Goal: Contribute content: Contribute content

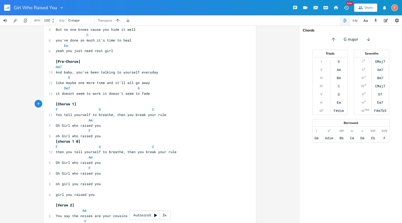
scroll to position [174, 0]
click at [155, 83] on pre "like maybe one more time and it'll all go away" at bounding box center [147, 81] width 185 height 5
drag, startPoint x: 138, startPoint y: 83, endPoint x: 151, endPoint y: 83, distance: 13.1
click at [151, 83] on pre "like maybe one more time and it'll all go away" at bounding box center [147, 81] width 185 height 5
type textarea "y"
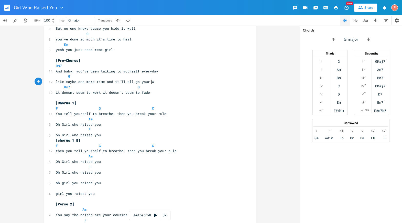
scroll to position [0, 14]
type textarea "your way"
click at [143, 94] on span "it doesnt seem to work it doesn't seem to fade" at bounding box center [103, 92] width 94 height 5
type textarea "fade"
click at [143, 94] on span "it doesnt seem to work it doesn't seem to fade" at bounding box center [103, 92] width 94 height 5
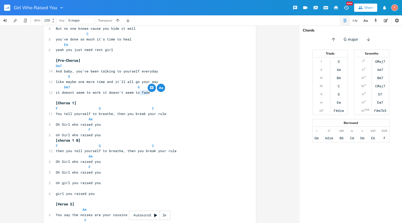
click at [173, 93] on pre "it doesnt seem to work it doesn't seem to fade" at bounding box center [147, 92] width 185 height 5
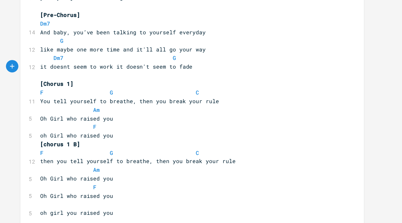
scroll to position [186, 0]
type textarea "it doesn't seem to"
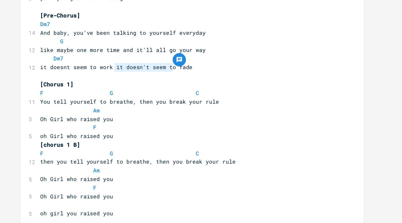
drag, startPoint x: 100, startPoint y: 80, endPoint x: 136, endPoint y: 79, distance: 35.9
click at [135, 81] on span "it doesnt seem to work it doesn't seem to fade" at bounding box center [103, 80] width 94 height 5
type textarea "it doesn't seem to fade"
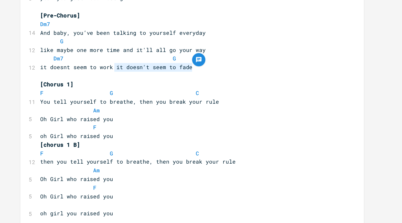
drag, startPoint x: 151, startPoint y: 80, endPoint x: 100, endPoint y: 83, distance: 51.0
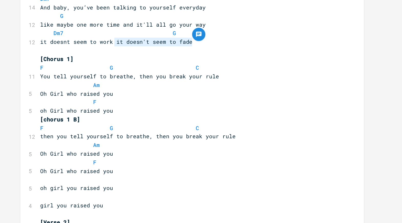
scroll to position [202, 0]
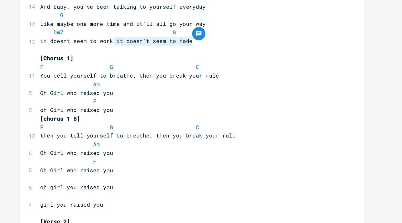
click at [122, 105] on pre "oh Girl who raised you" at bounding box center [147, 106] width 185 height 5
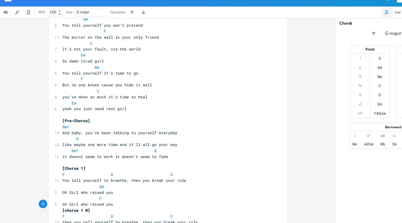
scroll to position [117, 0]
click at [136, 109] on pre "yeah you just need rest girl" at bounding box center [147, 106] width 185 height 5
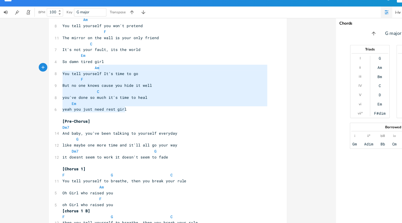
type textarea "So damn tired girl Am You tell yourself It’s time to go F But no one knows caus…"
drag, startPoint x: 143, startPoint y: 109, endPoint x: 148, endPoint y: 60, distance: 50.0
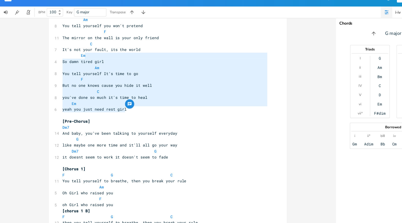
click at [147, 99] on pre "Em" at bounding box center [147, 101] width 185 height 5
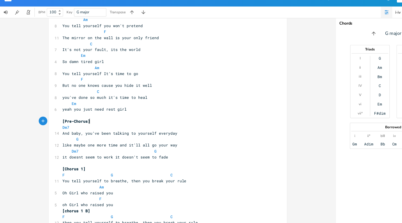
click at [147, 118] on pre "[Pre-Chorus]" at bounding box center [147, 117] width 185 height 5
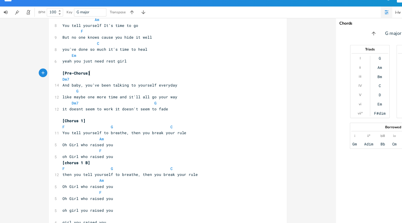
scroll to position [163, 0]
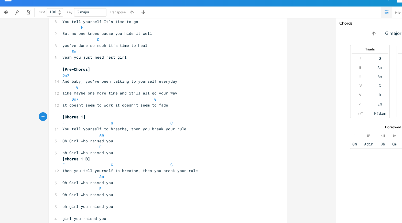
click at [158, 112] on pre "[Chorus 1]" at bounding box center [147, 113] width 185 height 5
click at [162, 98] on pre "Dm7 G" at bounding box center [147, 97] width 185 height 5
click at [170, 106] on pre at bounding box center [147, 108] width 185 height 5
click at [165, 103] on pre "it doesnt seem to work it doesn't seem to fade" at bounding box center [147, 103] width 185 height 5
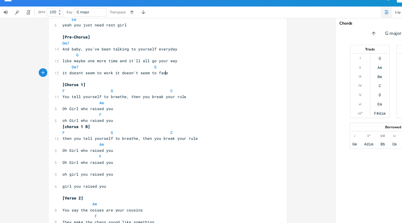
scroll to position [192, 0]
click at [57, 96] on span "You tell yourself to breathe, then you break your rule" at bounding box center [111, 95] width 111 height 5
type textarea "You"
click at [57, 96] on span "You tell yourself to breathe, then you break your rule" at bounding box center [111, 95] width 111 height 5
click at [122, 111] on pre "F" at bounding box center [147, 111] width 185 height 5
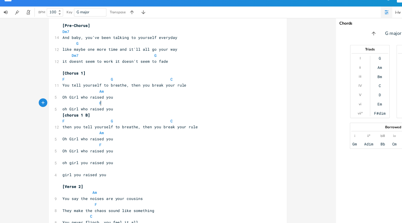
scroll to position [202, 0]
click at [150, 64] on pre "it doesnt seem to work it doesn't seem to fade" at bounding box center [147, 64] width 185 height 5
type textarea "change"
click at [107, 65] on span "it doesnt seem to work it doesn't seem to change" at bounding box center [105, 64] width 98 height 5
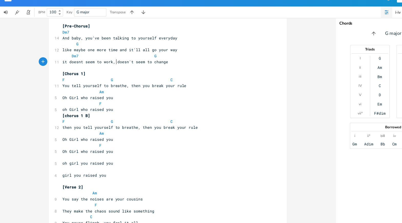
scroll to position [0, 1]
type textarea ","
click at [61, 86] on span "You tell yourself to breathe, then you break your rule" at bounding box center [111, 86] width 111 height 5
type textarea "just"
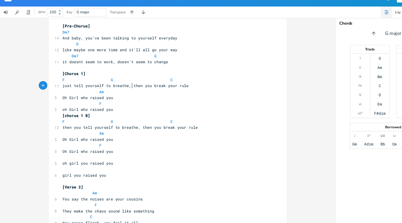
type textarea "then you break your rule"
drag, startPoint x: 116, startPoint y: 86, endPoint x: 175, endPoint y: 87, distance: 58.9
click at [175, 87] on pre "just tell yourself to breathe, then you break your rule" at bounding box center [147, 85] width 185 height 5
click at [176, 86] on pre "just tell yourself to breathe, then you break your rule" at bounding box center [147, 85] width 185 height 5
type textarea "then you break your rule"
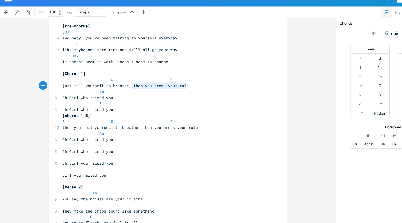
drag, startPoint x: 116, startPoint y: 86, endPoint x: 176, endPoint y: 87, distance: 60.4
click at [177, 87] on pre "just tell yourself to breathe, then you break your rule" at bounding box center [147, 85] width 185 height 5
click at [176, 87] on pre "just tell yourself to breathe, then you break your rule" at bounding box center [147, 85] width 185 height 5
drag, startPoint x: 116, startPoint y: 86, endPoint x: 186, endPoint y: 87, distance: 70.2
click at [186, 87] on pre "just tell yourself to breathe, then you break your rule" at bounding box center [147, 85] width 185 height 5
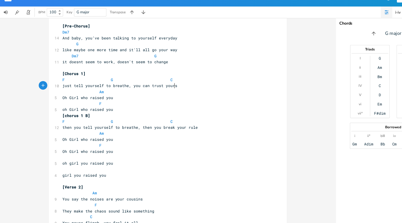
type textarea "you can trust yourself"
click at [74, 98] on span "Oh Girl who raised you" at bounding box center [78, 96] width 45 height 5
type textarea "who"
click at [74, 98] on span "Oh Girl who raised you" at bounding box center [78, 96] width 45 height 5
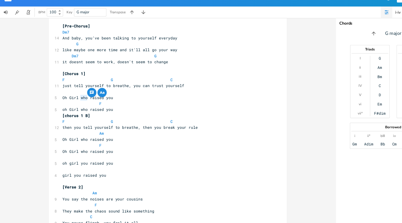
click at [110, 103] on pre "F" at bounding box center [147, 101] width 185 height 5
click at [121, 106] on pre "oh Girl who raised you" at bounding box center [147, 107] width 185 height 5
click at [73, 107] on span "oh Girl who raised you" at bounding box center [78, 107] width 45 height 5
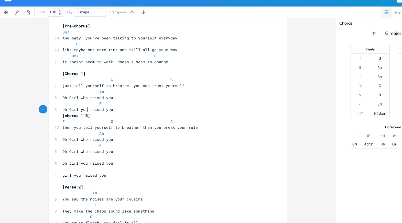
type textarea "you"
click at [113, 123] on span "then you tell yourself to breathe, then you break your rule" at bounding box center [116, 123] width 121 height 5
type textarea "breathe"
click at [113, 123] on span "then you tell yourself to breathe, then you break your rule" at bounding box center [116, 123] width 121 height 5
click at [104, 112] on pre "[chorus 1 B]" at bounding box center [147, 112] width 185 height 5
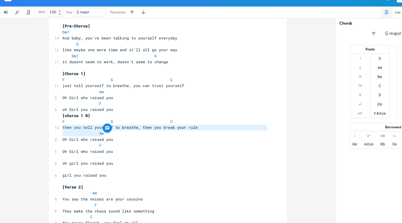
type textarea "then you tell yourself to breathe, then you break your rule"
drag, startPoint x: 55, startPoint y: 124, endPoint x: 183, endPoint y: 123, distance: 127.8
click at [183, 123] on pre "then you tell yourself to breathe, then you break your rule" at bounding box center [147, 123] width 185 height 5
click at [199, 124] on pre "then you tell yourself to breathe, then you break your rule" at bounding box center [147, 123] width 185 height 5
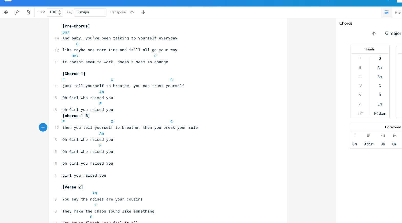
click at [158, 123] on span "then you tell yourself to breathe, then you break your rule" at bounding box center [116, 123] width 121 height 5
type textarea "the"
click at [178, 124] on pre "then you tell yourself to breathe, then you break the rule" at bounding box center [147, 123] width 185 height 5
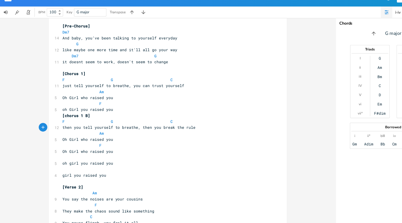
type textarea "s"
drag, startPoint x: 121, startPoint y: 124, endPoint x: 61, endPoint y: 124, distance: 60.2
click at [61, 124] on span "then you tell yourself to breathe, then you break the rules" at bounding box center [116, 123] width 121 height 5
type textarea "n you tell yourself to breathe,"
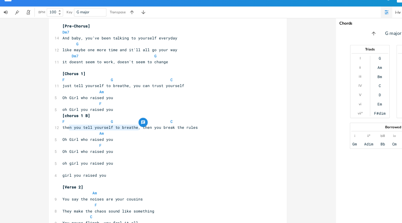
click at [83, 125] on span "then you tell yourself to breathe, then you break the rules" at bounding box center [116, 123] width 121 height 5
click at [169, 88] on pre "just tell yourself to breathe, you can trust yourself" at bounding box center [147, 85] width 185 height 5
type textarea "you can trust you"
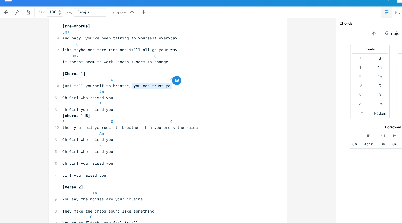
drag, startPoint x: 116, startPoint y: 86, endPoint x: 162, endPoint y: 86, distance: 45.1
click at [162, 86] on pre "just tell yourself to breathe, you can trust you" at bounding box center [147, 85] width 185 height 5
click at [164, 86] on pre "just tell yourself to breathe, you can trust you" at bounding box center [147, 85] width 185 height 5
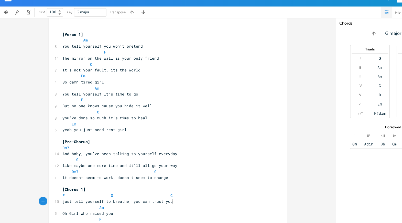
scroll to position [94, 0]
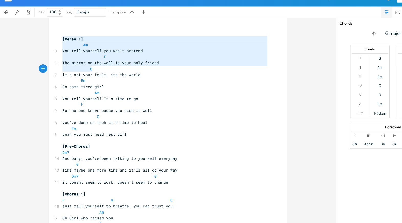
drag, startPoint x: 54, startPoint y: 44, endPoint x: 124, endPoint y: 73, distance: 75.9
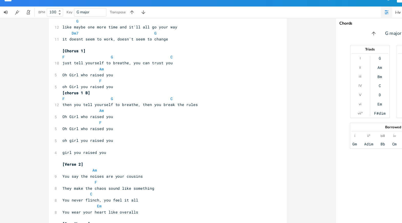
scroll to position [228, 0]
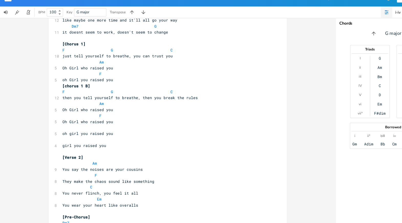
type textarea "[Lorem 7] Ip Dol sita consecte adi eli's doeiusm T Inc utlabo et dol magn al en…"
click at [118, 139] on pre "girl you raised you" at bounding box center [147, 139] width 185 height 5
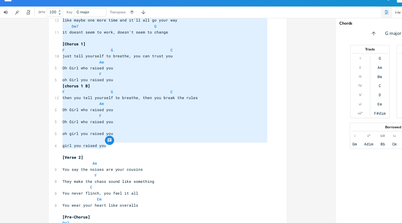
click at [130, 113] on pre "F" at bounding box center [147, 112] width 185 height 5
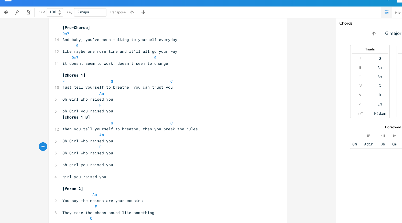
scroll to position [200, 0]
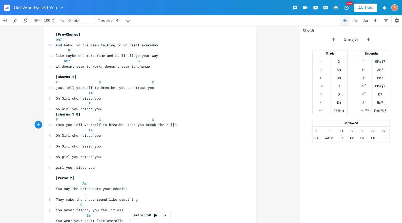
click at [187, 122] on pre "then you tell yourself to breathe, then you break the rules" at bounding box center [147, 124] width 185 height 5
click at [162, 87] on pre "just tell yourself to breathe, you can trust you" at bounding box center [147, 87] width 185 height 5
type textarea "you can trust you"
drag, startPoint x: 116, startPoint y: 87, endPoint x: 171, endPoint y: 87, distance: 54.8
click at [172, 87] on pre "just tell yourself to breathe, you can trust you" at bounding box center [147, 87] width 185 height 5
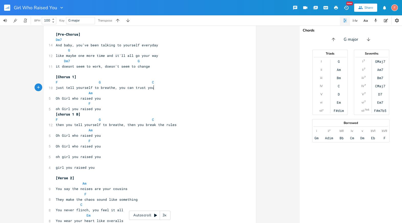
click at [182, 87] on pre "just tell yourself to breathe, you can trust you" at bounding box center [147, 87] width 185 height 5
click at [168, 87] on pre "just tell yourself to breathe, you can trust you" at bounding box center [147, 87] width 185 height 5
type textarea "o"
click at [167, 88] on pre "just tell yourself to breathe, you can trust you" at bounding box center [147, 87] width 185 height 5
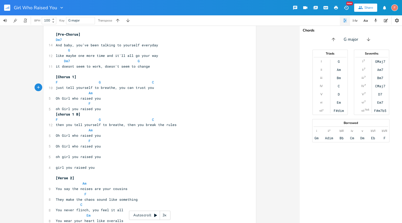
click at [160, 89] on pre "just tell yourself to breathe, you can trust you" at bounding box center [147, 87] width 185 height 5
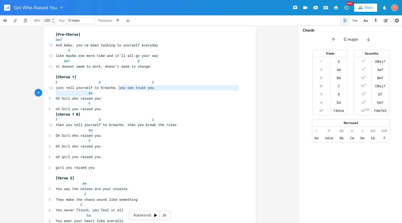
type textarea "you can trust you"
drag, startPoint x: 116, startPoint y: 88, endPoint x: 153, endPoint y: 90, distance: 36.9
click at [156, 90] on pre "just tell yourself to breathe, you can trust you" at bounding box center [147, 87] width 185 height 5
click at [134, 87] on span "just tell yourself to breathe, you can trust you" at bounding box center [105, 87] width 98 height 5
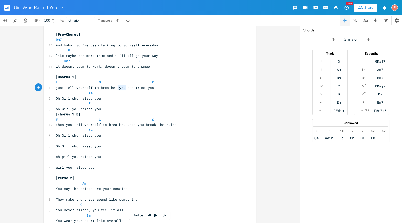
type textarea "you can trust you"
drag, startPoint x: 117, startPoint y: 88, endPoint x: 156, endPoint y: 90, distance: 39.5
click at [156, 90] on pre "just tell yourself to breathe, you can trust you" at bounding box center [147, 87] width 185 height 5
click at [173, 87] on pre "just tell yourself to breathe, you can trust you" at bounding box center [147, 87] width 185 height 5
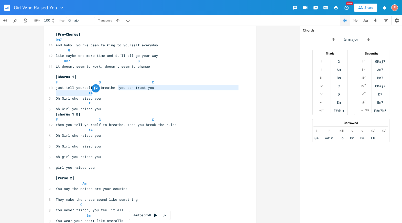
type textarea "you can trust you"
drag, startPoint x: 116, startPoint y: 87, endPoint x: 160, endPoint y: 87, distance: 43.5
click at [160, 87] on pre "just tell yourself to breathe, you can trust you" at bounding box center [147, 87] width 185 height 5
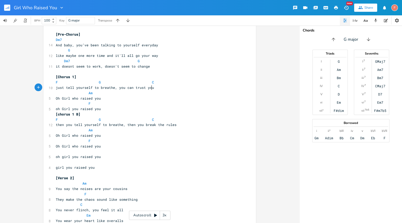
click at [164, 87] on pre "just tell yourself to breathe, you can trust you" at bounding box center [147, 87] width 185 height 5
type textarea "know"
type textarea "you know"
drag, startPoint x: 140, startPoint y: 88, endPoint x: 116, endPoint y: 88, distance: 23.6
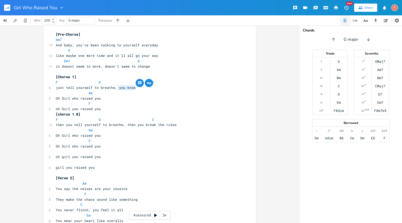
click at [116, 88] on pre "just tell yourself to breathe, you know" at bounding box center [147, 87] width 185 height 5
click at [127, 88] on span "just tell yourself to breathe, you know" at bounding box center [96, 87] width 80 height 5
click at [136, 88] on pre "just tell yourself to breathe, you know" at bounding box center [147, 87] width 185 height 5
click at [140, 88] on pre "just tell yourself to breathe, you know" at bounding box center [147, 87] width 185 height 5
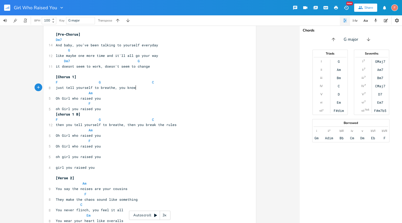
click at [140, 87] on pre "just tell yourself to breathe, you know" at bounding box center [147, 87] width 185 height 5
click at [136, 87] on pre "just tell yourself to breathe, you know" at bounding box center [147, 87] width 185 height 5
click at [143, 87] on pre "just tell yourself to breathe, you know" at bounding box center [147, 87] width 185 height 5
type textarea "you can trust yourself"
drag, startPoint x: 116, startPoint y: 88, endPoint x: 164, endPoint y: 88, distance: 47.9
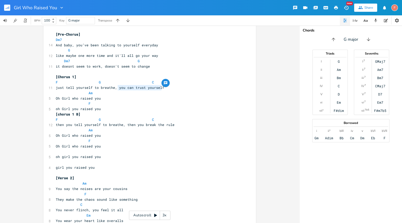
click at [164, 88] on pre "just tell yourself to breathe, you can trust yourself" at bounding box center [147, 87] width 185 height 5
click at [122, 89] on span "just tell yourself to breathe, you can trust yourself" at bounding box center [110, 87] width 109 height 5
type textarea "you can trust yourself Am"
drag, startPoint x: 116, startPoint y: 88, endPoint x: 175, endPoint y: 90, distance: 59.2
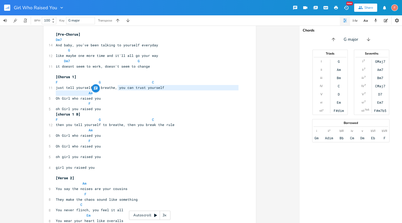
click at [173, 87] on pre "just tell yourself to breathe, you can trust yourself" at bounding box center [147, 87] width 185 height 5
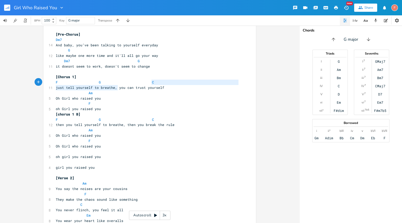
type textarea "you can trust yourself"
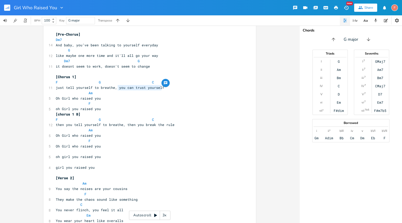
drag, startPoint x: 116, startPoint y: 87, endPoint x: 212, endPoint y: 88, distance: 96.0
click at [212, 88] on pre "just tell yourself to breathe, you can trust yourself" at bounding box center [147, 87] width 185 height 5
click at [122, 86] on span "just tell yourself to breathe, you can trust yourself" at bounding box center [110, 87] width 109 height 5
drag, startPoint x: 117, startPoint y: 87, endPoint x: 168, endPoint y: 87, distance: 51.2
click at [168, 87] on pre "just tell yourself to breathe, you can trust yourself" at bounding box center [147, 87] width 185 height 5
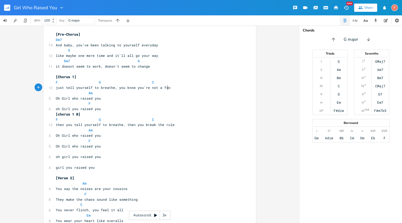
type textarea "you know you're not a fool"
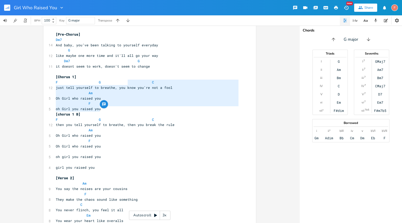
drag, startPoint x: 126, startPoint y: 107, endPoint x: 125, endPoint y: 82, distance: 24.9
type textarea "C just tell yourself to breathe, you know you're not a fool Am Oh Girl who rais…"
click at [125, 99] on pre "Oh Girl who raised you" at bounding box center [147, 98] width 185 height 5
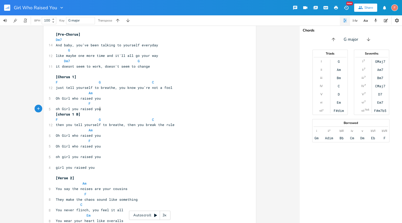
click at [112, 108] on pre "oh Girl you raised you" at bounding box center [147, 108] width 185 height 5
click at [74, 109] on span "oh Girl you raised you" at bounding box center [78, 109] width 45 height 5
type textarea "you"
click at [74, 109] on span "oh Girl you raised you" at bounding box center [78, 109] width 45 height 5
click at [134, 105] on pre "F" at bounding box center [147, 103] width 185 height 5
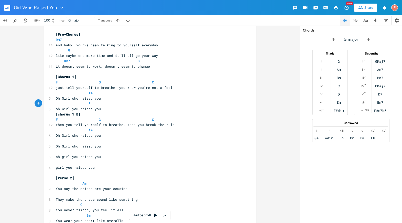
click at [138, 110] on pre "oh Girl you raised you" at bounding box center [147, 108] width 185 height 5
click at [196, 124] on pre "then you tell yourself to breathe, then you break the rule" at bounding box center [147, 124] width 185 height 5
click at [201, 125] on pre "then you tell yourself to breathe, then you break the rule" at bounding box center [147, 124] width 185 height 5
click at [112, 125] on span "then you tell yourself to breathe, then you break the rule" at bounding box center [115, 124] width 119 height 5
type textarea "breathe"
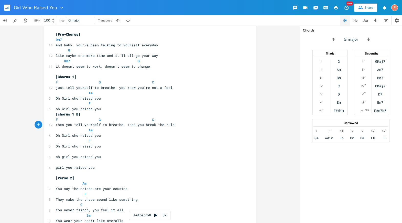
click at [112, 125] on span "then you tell yourself to breathe, then you break the rule" at bounding box center [115, 124] width 119 height 5
click at [124, 137] on pre "Oh Girl who raised you" at bounding box center [147, 135] width 185 height 5
click at [126, 152] on pre "​" at bounding box center [147, 151] width 185 height 5
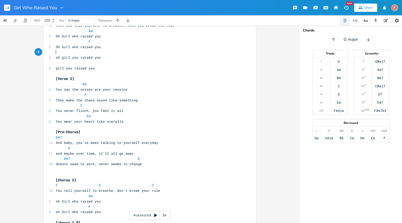
scroll to position [299, 0]
click at [134, 88] on pre "You say the noises are your cousins" at bounding box center [147, 90] width 185 height 5
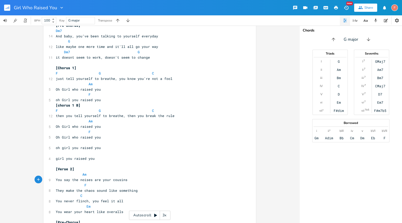
scroll to position [208, 0]
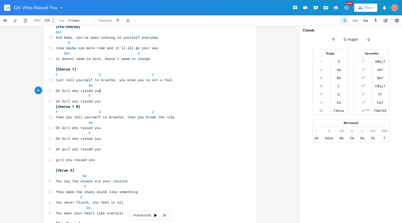
click at [108, 90] on pre "Oh Girl who raised you" at bounding box center [147, 90] width 185 height 5
click at [113, 117] on span "then you tell yourself to breathe, then you break the rule" at bounding box center [115, 117] width 119 height 5
type textarea "breathe"
click at [113, 117] on span "then you tell yourself to breathe, then you break the rule" at bounding box center [115, 117] width 119 height 5
click at [120, 117] on span "then you tell yourself to breathe, then you break the rule" at bounding box center [115, 117] width 119 height 5
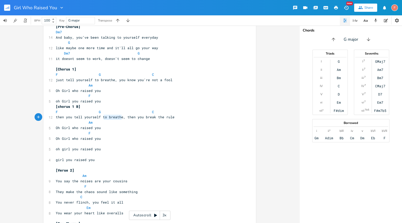
type textarea "to breathe"
drag, startPoint x: 121, startPoint y: 117, endPoint x: 101, endPoint y: 116, distance: 19.5
click at [101, 116] on span "then you tell yourself to breathe, then you break the rule" at bounding box center [115, 117] width 119 height 5
click at [75, 111] on span "F G C" at bounding box center [105, 112] width 98 height 5
click at [91, 116] on span "then you tell yourself to breathe, then you break the rule" at bounding box center [115, 117] width 119 height 5
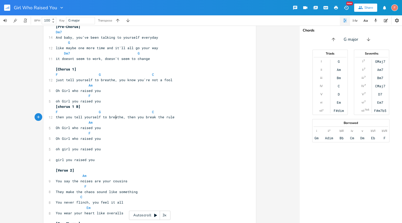
click at [114, 116] on span "then you tell yourself to breathe, then you break the rule" at bounding box center [115, 117] width 119 height 5
type textarea "breathe"
click at [114, 116] on span "then you tell yourself to breathe, then you break the rule" at bounding box center [115, 117] width 119 height 5
click at [114, 131] on pre "F" at bounding box center [147, 133] width 185 height 5
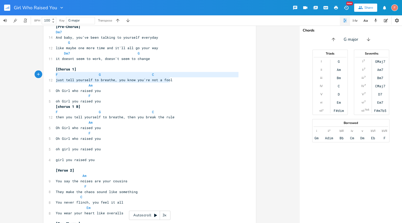
type textarea "just tell yourself to breathe, you know you're not a fool"
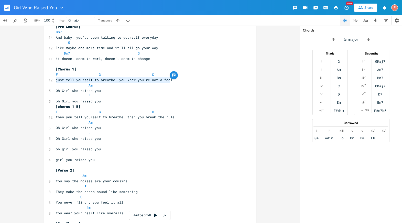
drag, startPoint x: 183, startPoint y: 78, endPoint x: 47, endPoint y: 79, distance: 135.9
click at [87, 65] on pre at bounding box center [147, 63] width 185 height 5
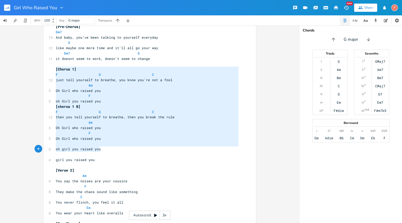
type textarea "[Chorus 1] F G C just tell yourself to breathe, you know you're not a fool Am O…"
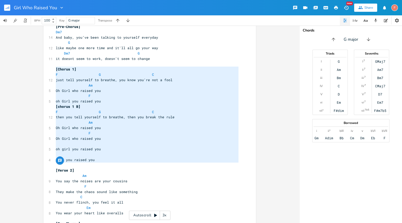
drag, startPoint x: 53, startPoint y: 68, endPoint x: 116, endPoint y: 165, distance: 115.6
click at [81, 101] on span "oh Girl you raised you" at bounding box center [78, 101] width 45 height 5
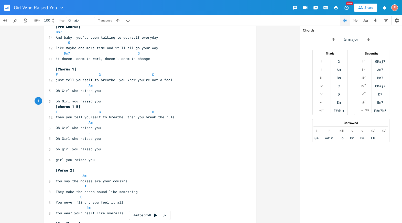
click at [58, 79] on span "just tell yourself to breathe, you know you're not a fool" at bounding box center [114, 80] width 117 height 5
type textarea "you"
type textarea "can"
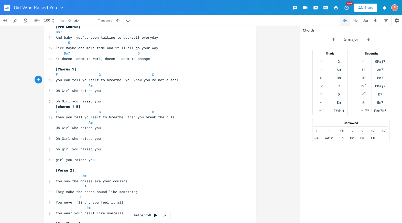
click at [109, 80] on span "you can tell yourself to breathe, you know you're not a fool" at bounding box center [117, 80] width 123 height 5
type textarea "breathe"
click at [109, 80] on span "you can tell yourself to breathe, you know you're not a fool" at bounding box center [117, 80] width 123 height 5
type textarea "the truth"
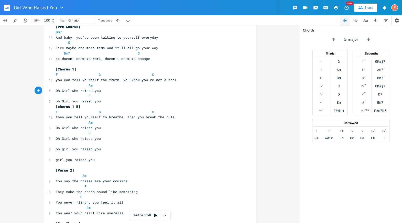
click at [112, 89] on pre "Oh Girl who raised you" at bounding box center [147, 90] width 185 height 5
click at [112, 99] on pre "oh Girl you raised you" at bounding box center [147, 101] width 185 height 5
click at [123, 102] on pre "oh Girl you raised you" at bounding box center [147, 101] width 185 height 5
type textarea "then you break the rule"
drag, startPoint x: 124, startPoint y: 117, endPoint x: 192, endPoint y: 117, distance: 67.8
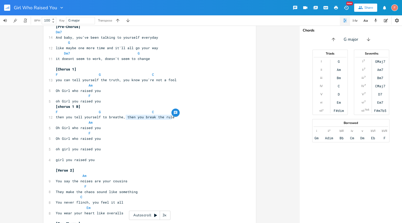
click at [192, 117] on pre "then you tell yourself to breathe, then you break the rule" at bounding box center [147, 116] width 185 height 5
click at [195, 118] on pre "then you tell yourself to breathe, then you break the rule" at bounding box center [147, 116] width 185 height 5
type textarea "then you break the rule"
drag, startPoint x: 124, startPoint y: 118, endPoint x: 184, endPoint y: 118, distance: 60.4
click at [184, 118] on pre "then you tell yourself to breathe, then you break the rule" at bounding box center [147, 116] width 185 height 5
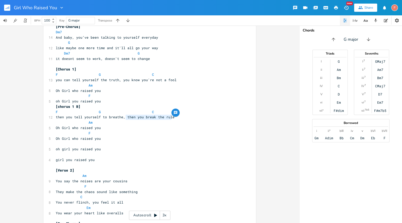
click at [184, 118] on pre "then you tell yourself to breathe, then you break the rule" at bounding box center [147, 116] width 185 height 5
click at [295, 112] on div "Am E A D G B E Previous 1 of 25 Next Play F E A D G B E × Previous 1 of 19 Next…" at bounding box center [150, 124] width 300 height 197
type textarea "then you break the rule"
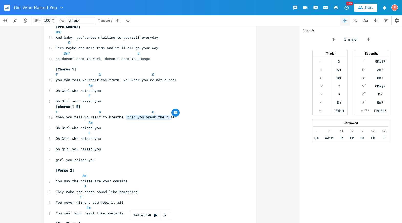
click at [192, 116] on pre "then you tell yourself to breathe, then you break the rule" at bounding box center [147, 116] width 185 height 5
type textarea "then you break the rule Am"
drag, startPoint x: 125, startPoint y: 117, endPoint x: 182, endPoint y: 120, distance: 57.4
click at [180, 117] on pre "then you tell yourself to breathe, then you break the rule" at bounding box center [147, 116] width 185 height 5
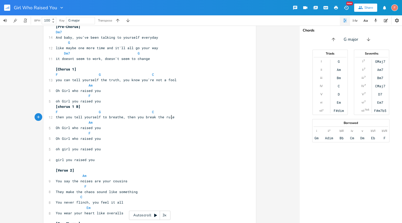
click at [178, 117] on pre "then you tell yourself to breathe, then you break the rule" at bounding box center [147, 116] width 185 height 5
type textarea "then you break the rule"
drag, startPoint x: 125, startPoint y: 117, endPoint x: 204, endPoint y: 117, distance: 79.1
click at [204, 117] on pre "then you tell yourself to breathe, then you break the rule" at bounding box center [147, 116] width 185 height 5
click at [209, 118] on pre "then you tell yourself to breathe, then you break the rule" at bounding box center [147, 116] width 185 height 5
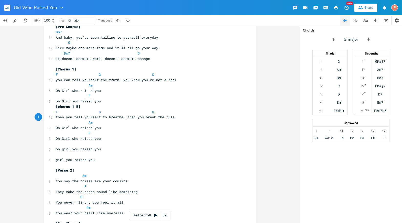
type textarea "then you break the rule"
drag, startPoint x: 124, startPoint y: 116, endPoint x: 199, endPoint y: 118, distance: 75.0
click at [199, 118] on pre "then you tell yourself to breathe, then you break the rule" at bounding box center [147, 116] width 185 height 5
click at [210, 116] on pre "then you tell yourself to breathe, then you break the rule" at bounding box center [147, 116] width 185 height 5
type textarea "then you break the rule"
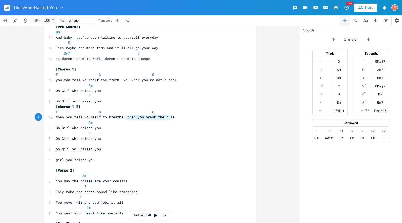
drag, startPoint x: 124, startPoint y: 117, endPoint x: 192, endPoint y: 119, distance: 68.1
click at [193, 119] on pre "then you tell yourself to breathe, then you break the rule" at bounding box center [147, 116] width 185 height 5
click at [125, 116] on span "then you tell yourself to breathe, then you break the rule" at bounding box center [115, 117] width 119 height 5
type textarea "then you break the rule"
drag, startPoint x: 124, startPoint y: 117, endPoint x: 200, endPoint y: 117, distance: 76.8
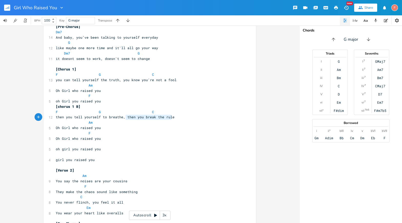
click at [200, 117] on pre "then you tell yourself to breathe, then you break the rule" at bounding box center [147, 116] width 185 height 5
click at [159, 118] on span "then you tell yourself to breathe, then you break the rule" at bounding box center [115, 117] width 119 height 5
drag, startPoint x: 124, startPoint y: 117, endPoint x: 194, endPoint y: 118, distance: 69.9
click at [194, 118] on pre "then you tell yourself to breathe, then you break the rule" at bounding box center [147, 116] width 185 height 5
type textarea "make"
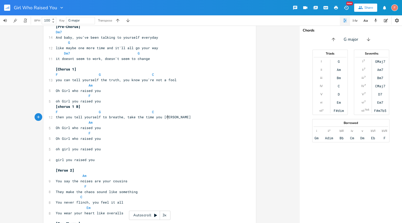
scroll to position [0, 34]
type textarea "take the time you need"
click at [123, 117] on span "then you tell yourself to breathe, take the time you need" at bounding box center [114, 117] width 117 height 5
type textarea "you can"
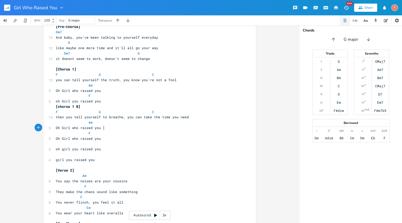
click at [107, 126] on pre "Oh Girl who raised you" at bounding box center [147, 127] width 185 height 5
click at [111, 137] on pre "Oh Girl who raised you" at bounding box center [147, 138] width 185 height 5
click at [72, 139] on span "Oh Girl who raised you" at bounding box center [78, 138] width 45 height 5
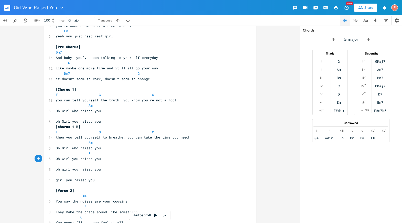
scroll to position [179, 0]
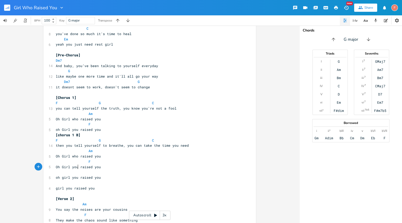
type textarea "you"
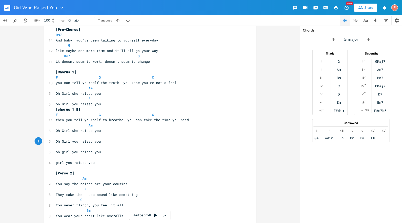
scroll to position [205, 0]
click at [208, 81] on pre "you can tell yourself the truth, you know you're not a fool" at bounding box center [147, 82] width 185 height 5
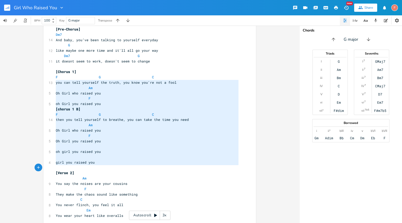
type textarea "you can tell yourself the truth, you know you're not a fool Am Oh Girl who rais…"
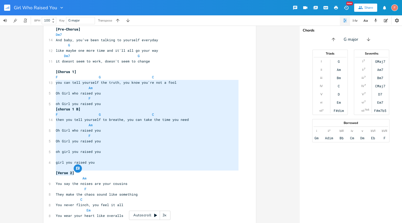
drag, startPoint x: 54, startPoint y: 83, endPoint x: 130, endPoint y: 173, distance: 118.1
click at [137, 128] on pre "Oh Girl who raised you" at bounding box center [147, 130] width 185 height 5
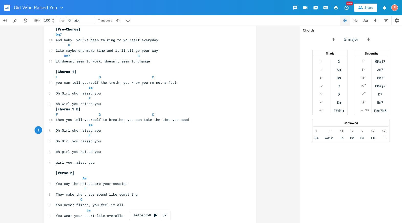
click at [125, 93] on pre "Oh Girl who raised you" at bounding box center [147, 93] width 185 height 5
click at [57, 92] on span "Oh Girl who raised you" at bounding box center [78, 93] width 45 height 5
type textarea "The"
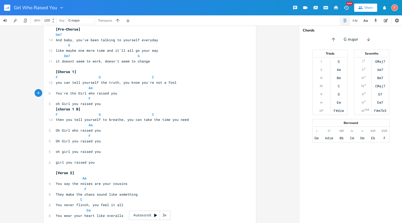
type textarea "You're tho"
click at [60, 141] on span "Oh Girl you raised you" at bounding box center [78, 141] width 45 height 5
click at [58, 151] on span "oh girl you raised you" at bounding box center [78, 151] width 45 height 5
type textarea "the"
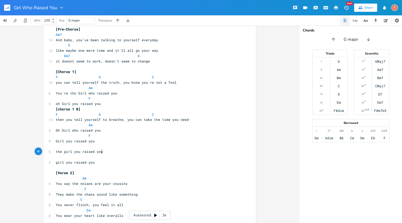
click at [113, 151] on pre "the girl you raised you" at bounding box center [147, 151] width 185 height 5
click at [118, 162] on pre "girl you raised you" at bounding box center [147, 162] width 185 height 5
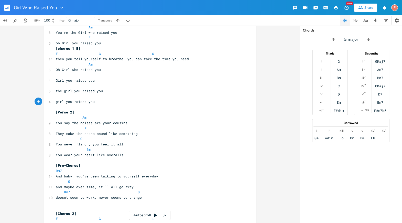
scroll to position [267, 0]
click at [155, 134] on pre "They make the chaos sound like something" at bounding box center [147, 132] width 185 height 5
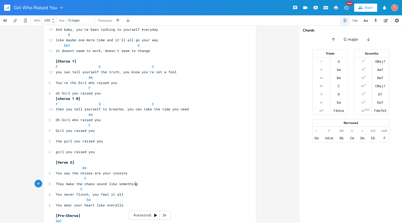
scroll to position [216, 0]
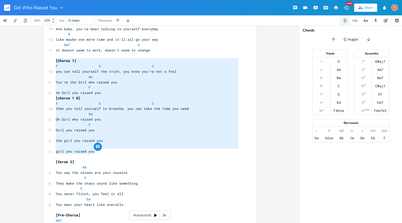
type textarea "[Chorus 1] F G C you can tell yourself the truth, you know you're not a fool Am…"
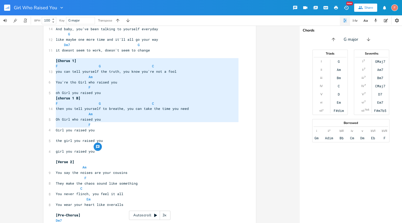
drag, startPoint x: 55, startPoint y: 61, endPoint x: 144, endPoint y: 124, distance: 109.7
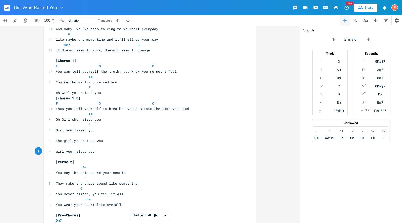
click at [159, 153] on pre "girl you raised you" at bounding box center [147, 151] width 185 height 5
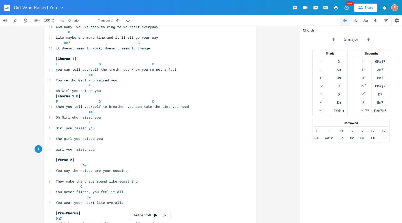
scroll to position [210, 0]
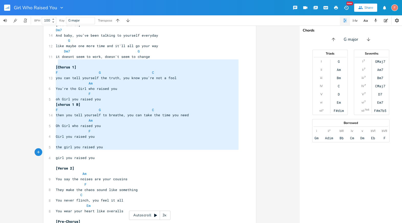
type textarea "[Chorus 1] F G C you can tell yourself the truth, you know you're not a fool Am…"
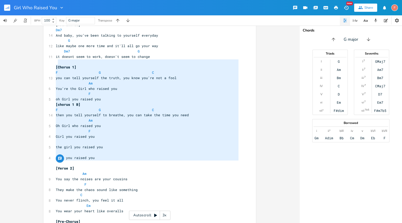
drag, startPoint x: 187, startPoint y: 60, endPoint x: 172, endPoint y: 163, distance: 104.3
click at [108, 82] on pre "Am" at bounding box center [147, 83] width 185 height 5
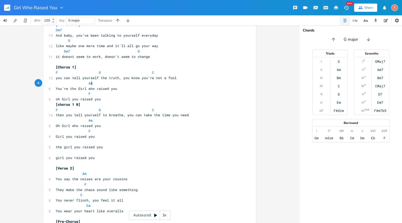
scroll to position [0, 0]
click at [74, 90] on span "You're tho Girl who raised you" at bounding box center [86, 88] width 61 height 5
type textarea "e"
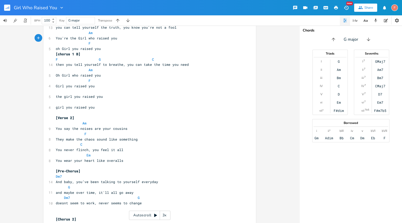
scroll to position [261, 0]
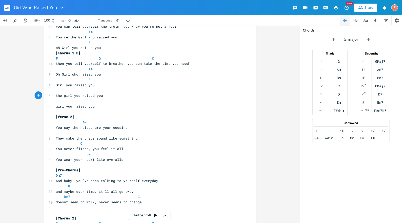
click at [58, 94] on span "the girl you raised you" at bounding box center [79, 95] width 47 height 5
type textarea "ot"
type textarea "h"
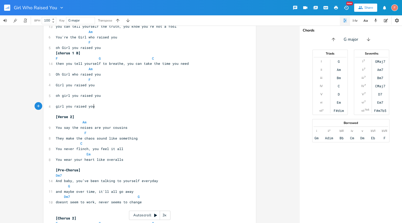
click at [105, 105] on pre "girl you raised you" at bounding box center [147, 106] width 185 height 5
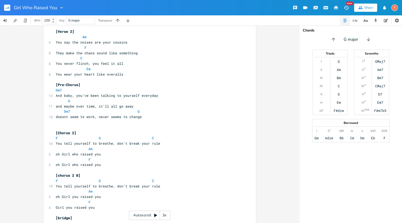
scroll to position [350, 0]
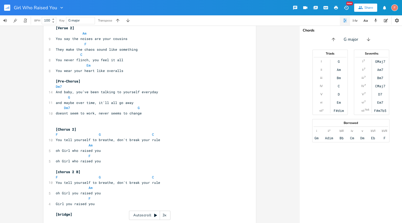
click at [143, 121] on pre "​" at bounding box center [147, 118] width 185 height 5
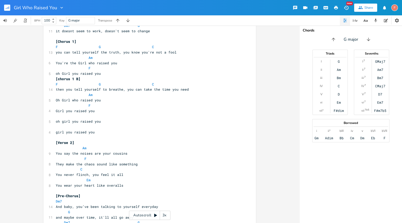
scroll to position [230, 0]
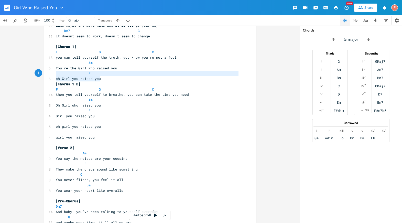
type textarea "F G C you can tell yourself the truth, you know you're not a fool Am You're the…"
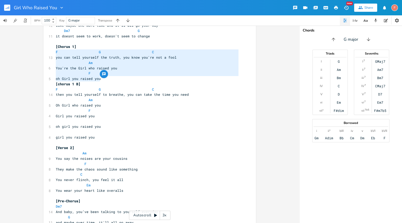
drag, startPoint x: 109, startPoint y: 78, endPoint x: 36, endPoint y: 52, distance: 77.5
click at [36, 52] on div "Am E A D G B E Previous 1 of 25 Next Play F E A D G B E × Previous 1 of 19 Next…" at bounding box center [150, 124] width 300 height 197
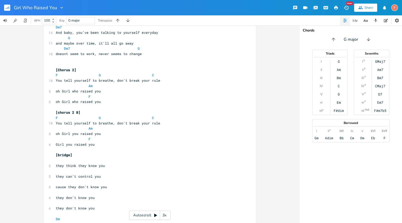
scroll to position [423, 0]
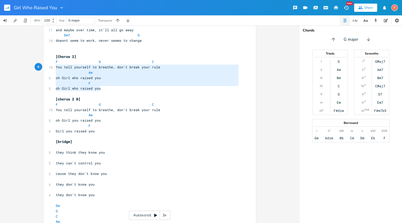
type textarea "F G C You tell yourself to breathe, don't break your rule Am oh Girl who raised…"
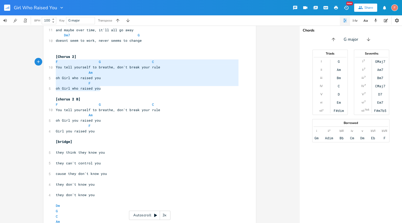
drag, startPoint x: 115, startPoint y: 89, endPoint x: 20, endPoint y: 63, distance: 98.3
click at [20, 63] on div "Am E A D G B E Previous 1 of 25 Next Play F E A D G B E × Previous 1 of 19 Next…" at bounding box center [150, 124] width 300 height 197
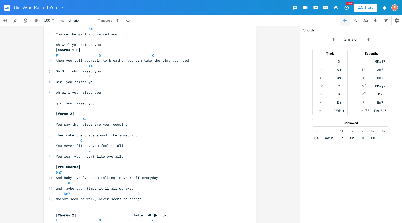
scroll to position [264, 0]
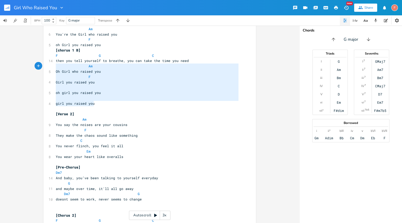
type textarea "F G C then you tell yourself to breathe, you can take the time you need Am Oh G…"
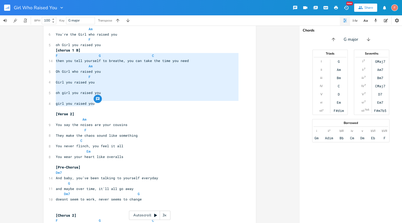
drag, startPoint x: 110, startPoint y: 102, endPoint x: 30, endPoint y: 55, distance: 92.7
click at [30, 55] on div "Am E A D G B E Previous 1 of 25 Next Play F E A D G B E × Previous 1 of 19 Next…" at bounding box center [150, 124] width 300 height 197
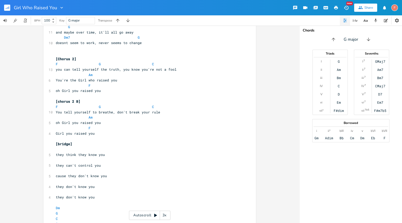
scroll to position [422, 0]
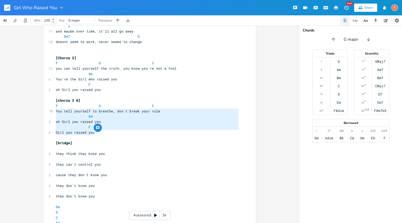
type textarea "F G C You tell yourself to breathe, don't break your rule Am oh Girl you raised…"
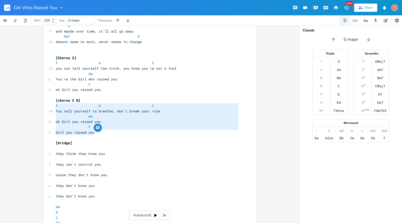
drag, startPoint x: 112, startPoint y: 134, endPoint x: 23, endPoint y: 107, distance: 93.2
click at [23, 107] on div "Am E A D G B E Previous 1 of 25 Next Play F E A D G B E × Previous 1 of 19 Next…" at bounding box center [150, 124] width 300 height 197
paste textarea
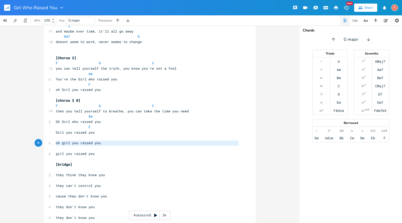
type textarea "oh girl you raised you"
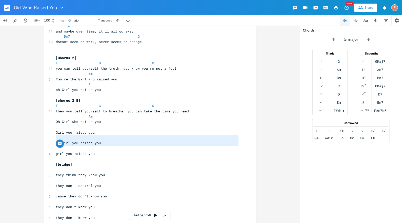
drag, startPoint x: 105, startPoint y: 151, endPoint x: 24, endPoint y: 137, distance: 82.1
click at [24, 137] on div "Am E A D G B E Previous 1 of 25 Next Play F E A D G B E × Previous 1 of 19 Next…" at bounding box center [150, 124] width 300 height 197
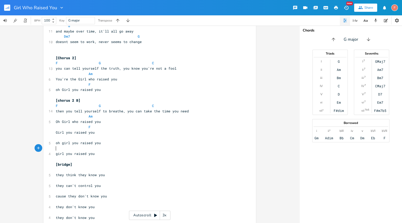
click at [131, 150] on pre "​" at bounding box center [147, 148] width 185 height 5
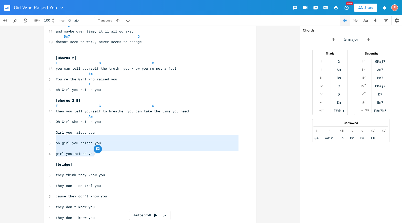
type textarea "oh girl you raised you girl you raised you"
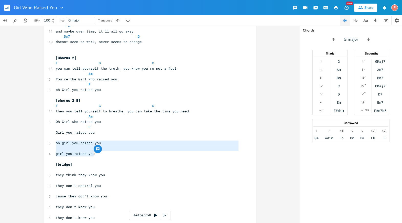
drag, startPoint x: 116, startPoint y: 153, endPoint x: 35, endPoint y: 141, distance: 82.0
click at [35, 141] on div "Am E A D G B E Previous 1 of 25 Next Play F E A D G B E × Previous 1 of 19 Next…" at bounding box center [150, 124] width 300 height 197
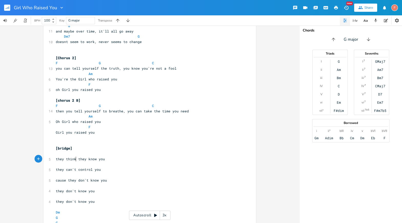
click at [74, 159] on span "they think they know you" at bounding box center [80, 159] width 49 height 5
click at [58, 160] on span "they think they know you" at bounding box center [80, 159] width 49 height 5
type textarea "they"
click at [58, 160] on span "they think they know you" at bounding box center [80, 159] width 49 height 5
type textarea "they"
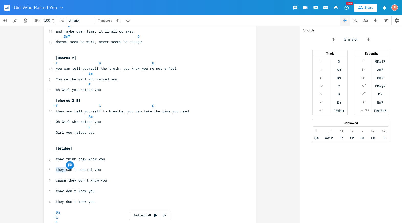
drag, startPoint x: 63, startPoint y: 171, endPoint x: 44, endPoint y: 169, distance: 19.5
click at [44, 169] on div "they x ​ ​ [Verse 1] Am 8 You tell yourself you won't pretend F 11 The mirror o…" at bounding box center [150, 78] width 212 height 767
click at [112, 171] on pre "they can't control you" at bounding box center [147, 169] width 185 height 5
click at [119, 180] on pre "cause they don't know you" at bounding box center [147, 180] width 185 height 5
click at [132, 151] on pre "​" at bounding box center [147, 153] width 185 height 5
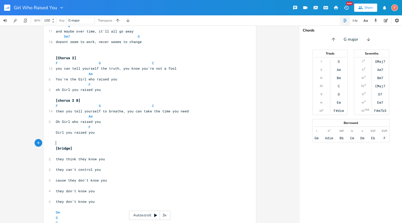
click at [131, 143] on pre "​" at bounding box center [147, 142] width 185 height 5
click at [122, 144] on pre "​" at bounding box center [147, 142] width 185 height 5
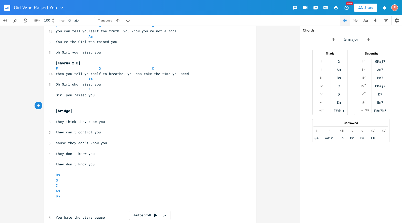
scroll to position [459, 0]
click at [122, 122] on pre "they think they know you" at bounding box center [147, 121] width 185 height 5
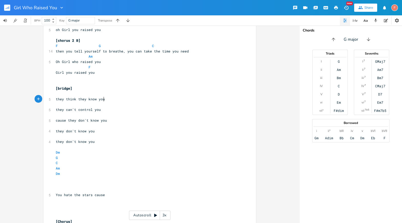
scroll to position [477, 0]
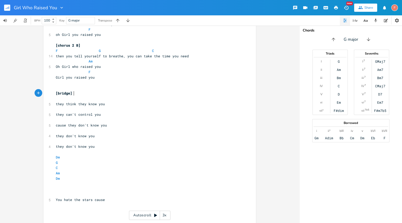
click at [100, 91] on pre "[bridge]" at bounding box center [147, 93] width 185 height 5
click at [102, 94] on pre "[bridge]" at bounding box center [147, 93] width 185 height 5
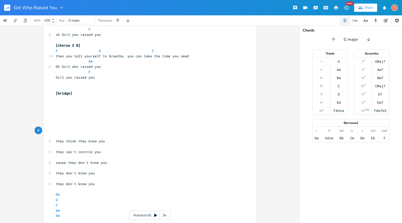
click at [100, 111] on pre "​" at bounding box center [147, 109] width 185 height 5
click at [93, 104] on pre "​" at bounding box center [147, 103] width 185 height 5
type textarea "yu"
type textarea "ou don't have to hate the stars because they think the"
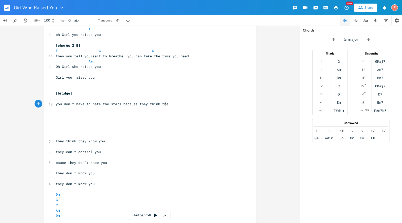
type textarea "y"
type textarea "ey know you"
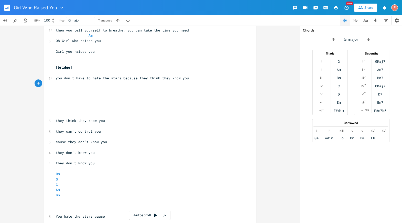
scroll to position [492, 0]
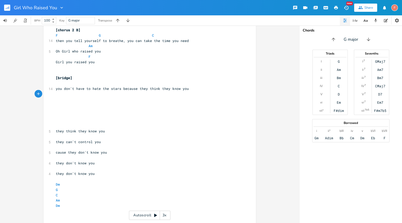
click at [192, 94] on pre "​" at bounding box center [147, 93] width 185 height 5
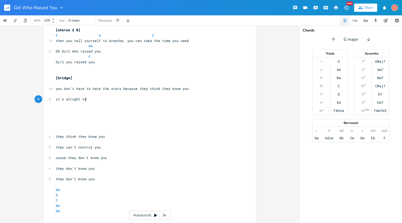
type textarea "it's alright te"
type textarea "o tell them"
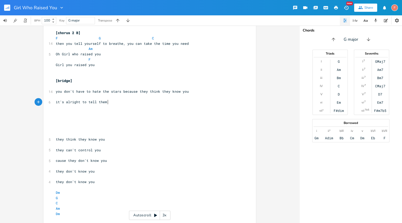
scroll to position [489, 0]
type textarea "scream out loud they can't control you"
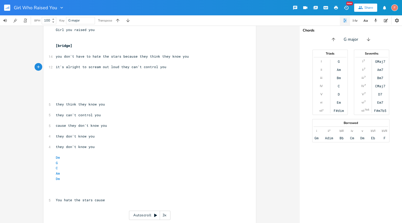
scroll to position [544, 0]
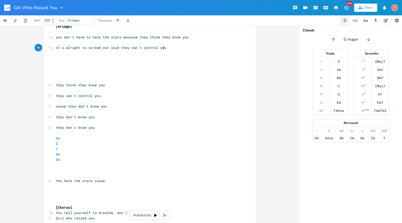
click at [174, 48] on pre "it's alright to scream out loud they can't control you" at bounding box center [147, 47] width 185 height 5
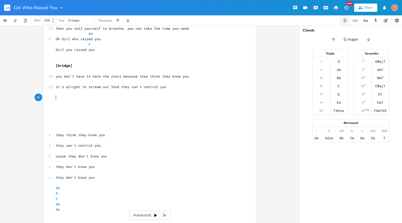
scroll to position [504, 0]
click at [157, 81] on pre "​" at bounding box center [147, 82] width 185 height 5
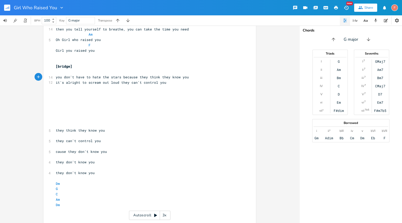
click at [176, 91] on pre "​" at bounding box center [147, 92] width 185 height 5
click at [163, 60] on pre "​" at bounding box center [147, 60] width 185 height 5
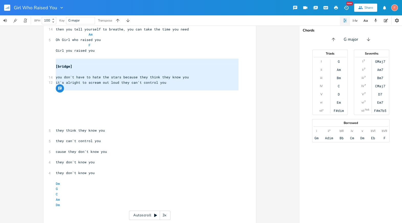
type textarea "[bridge] you don't have to hate the stars because they think they know you it's…"
click at [162, 91] on pre "​" at bounding box center [147, 92] width 185 height 5
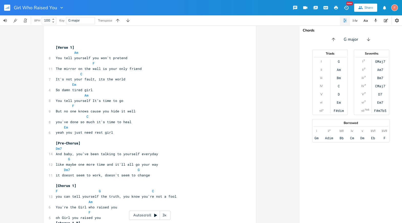
scroll to position [90, 0]
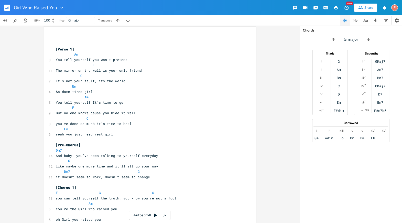
type textarea "[Lorem 9] Ip Dol sita consecte adi eli's doeiusm T Inc utlabo et dol magn al en…"
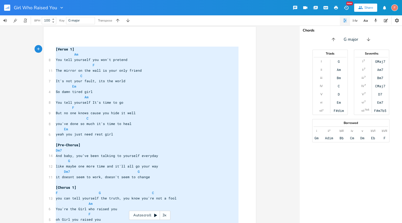
click at [55, 49] on pre "[Verse 1]" at bounding box center [147, 49] width 185 height 5
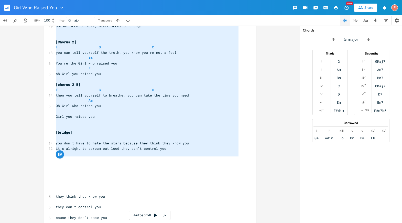
scroll to position [104, 0]
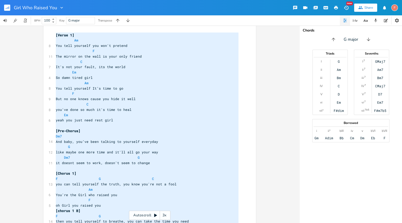
click at [136, 137] on pre "Dm7" at bounding box center [147, 136] width 185 height 5
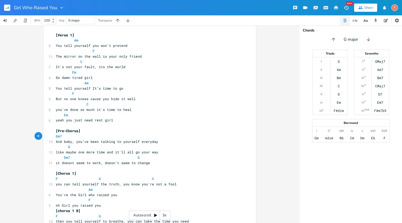
scroll to position [100, 0]
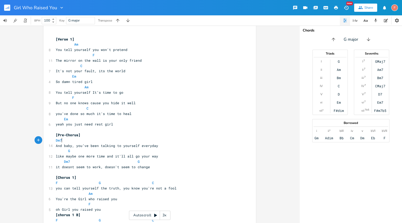
click at [135, 71] on pre "It's not your fault, its the world" at bounding box center [147, 70] width 185 height 5
click at [153, 56] on pre "F" at bounding box center [147, 54] width 185 height 5
click at [150, 48] on pre "You tell yourself you won't pretend" at bounding box center [147, 49] width 185 height 5
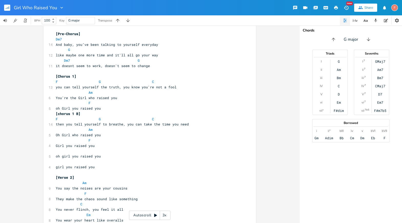
scroll to position [114, 0]
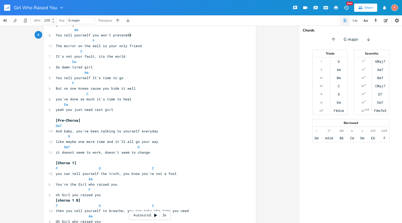
type textarea "444"
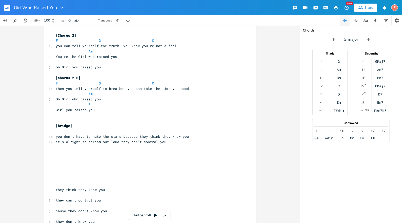
scroll to position [446, 0]
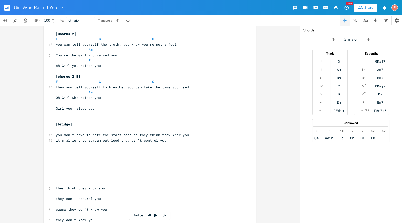
click at [73, 98] on span "Oh Girl who raised you" at bounding box center [78, 97] width 45 height 5
type textarea "you"
click at [124, 109] on pre "Girl you raised you" at bounding box center [147, 108] width 185 height 5
